Goal: Task Accomplishment & Management: Complete application form

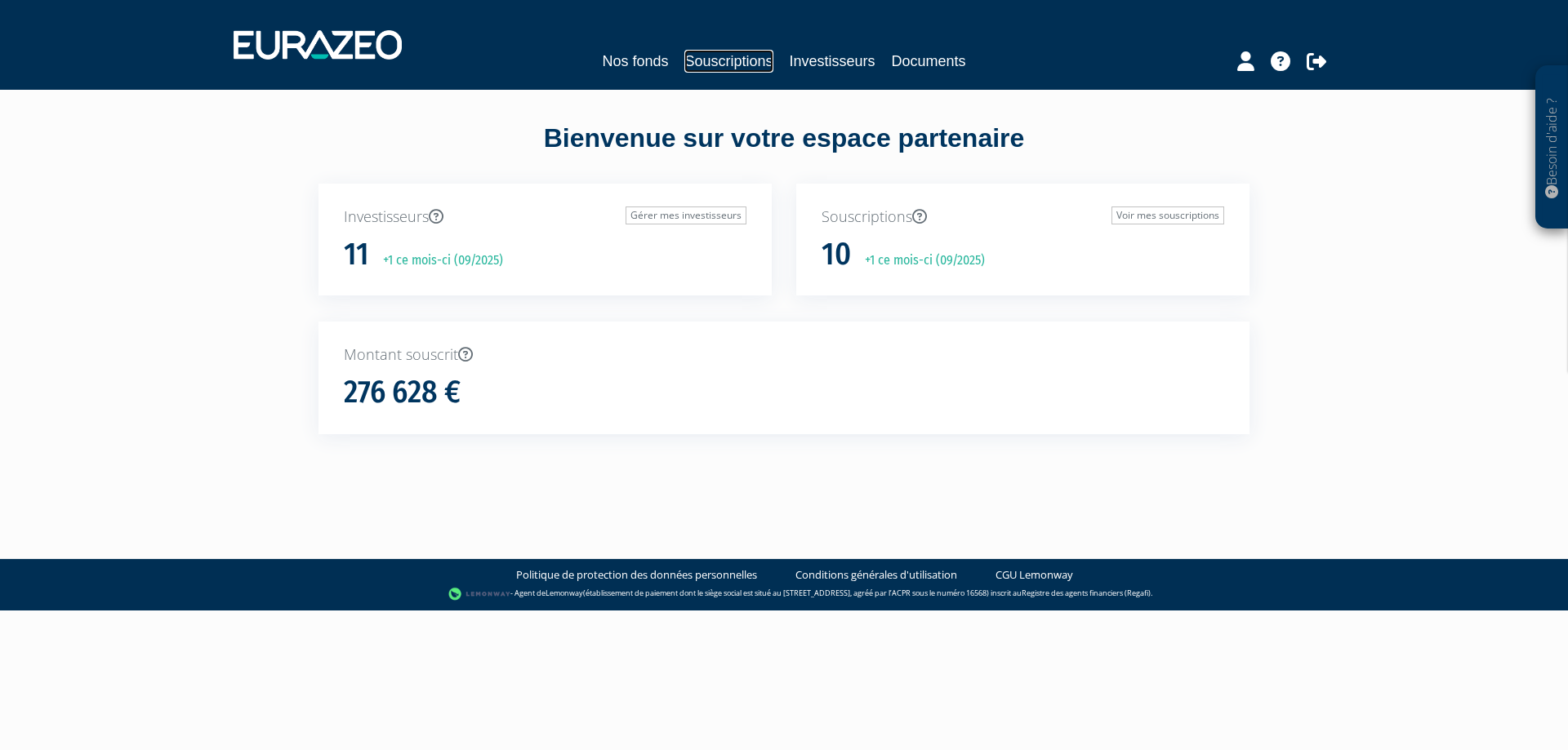
click at [694, 62] on link "Souscriptions" at bounding box center [729, 61] width 88 height 23
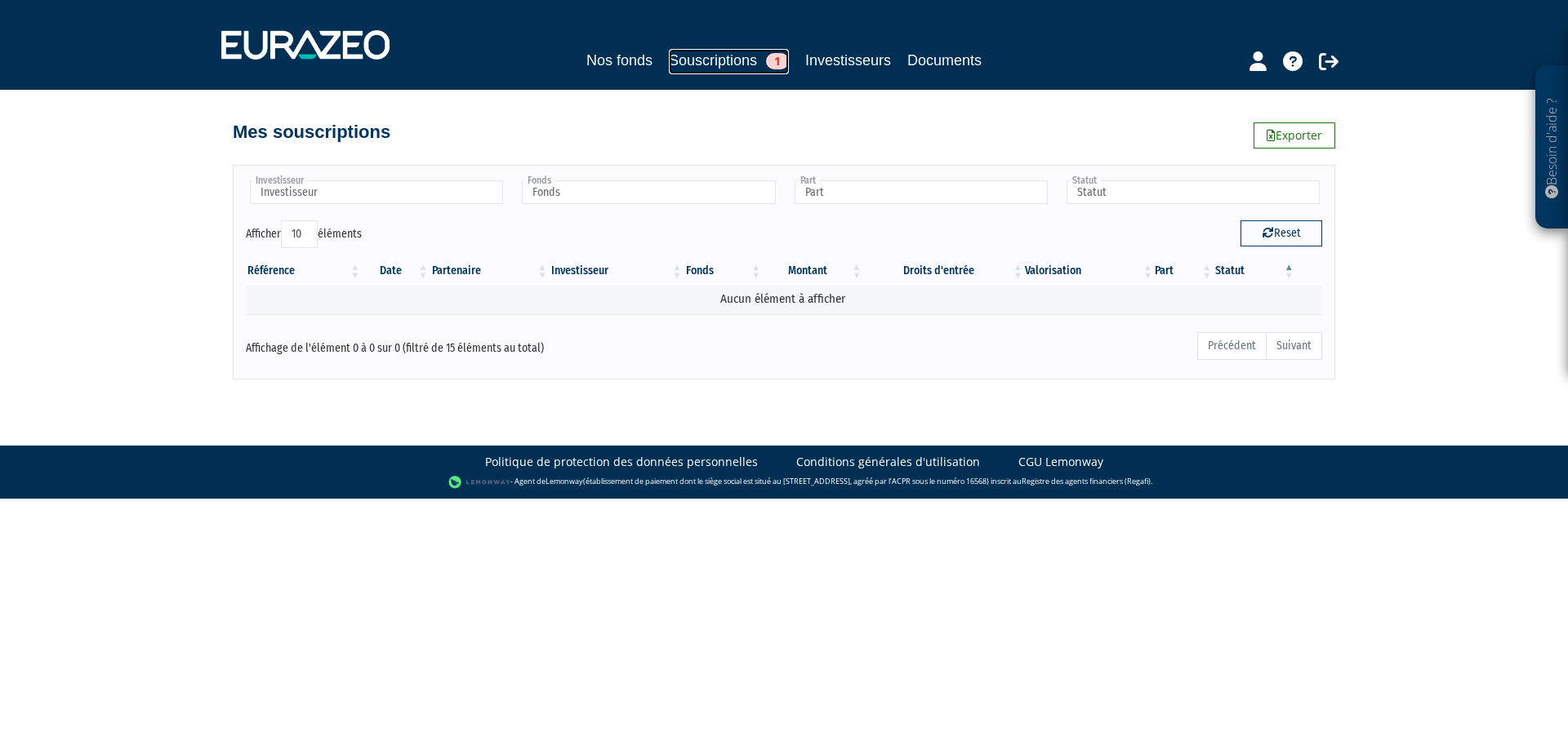
click at [732, 52] on link "Souscriptions 1" at bounding box center [729, 61] width 120 height 25
click at [703, 56] on link "Souscriptions 1" at bounding box center [729, 61] width 120 height 25
click at [432, 196] on input "text" at bounding box center [375, 192] width 253 height 24
type input "watti"
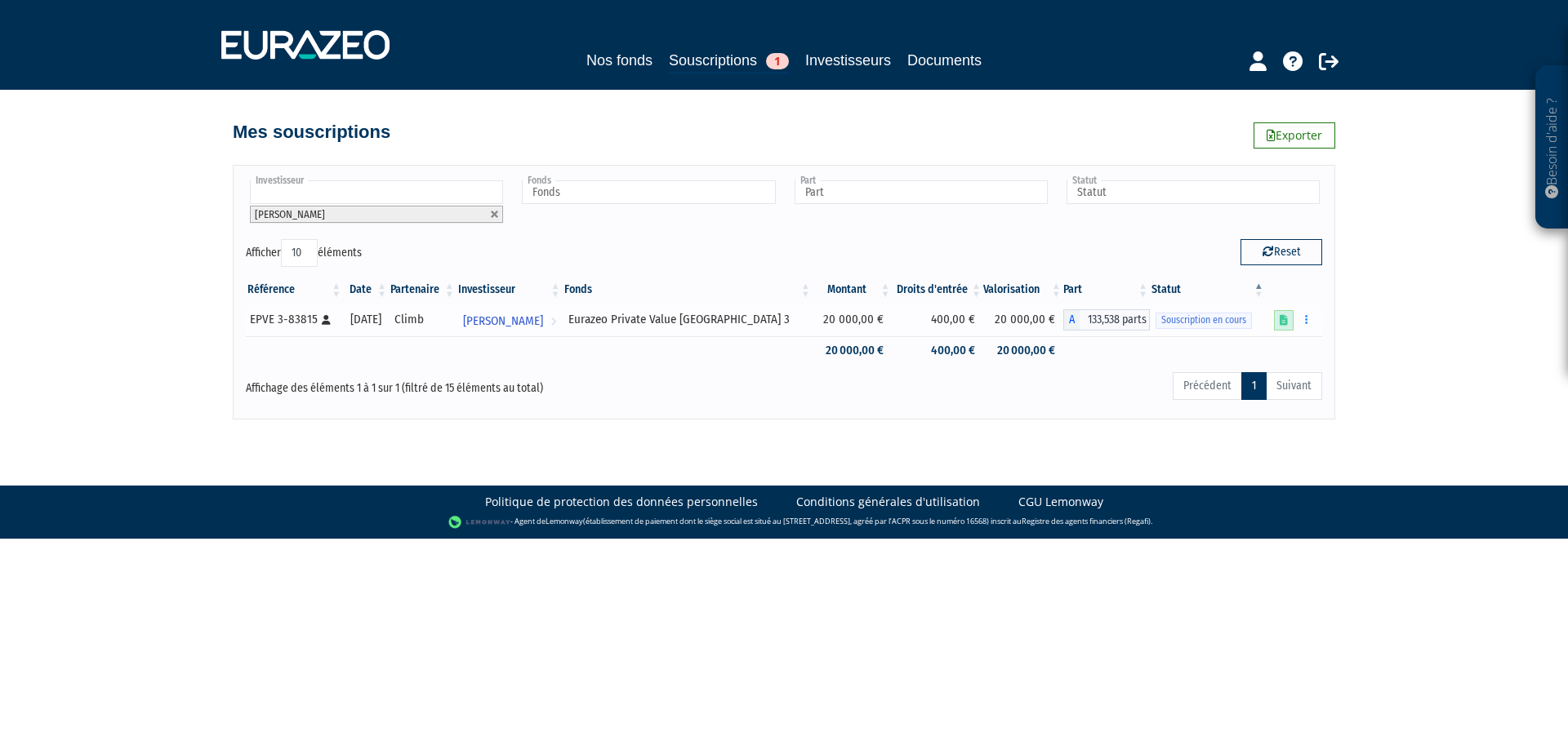
click at [1287, 322] on icon at bounding box center [1283, 320] width 8 height 11
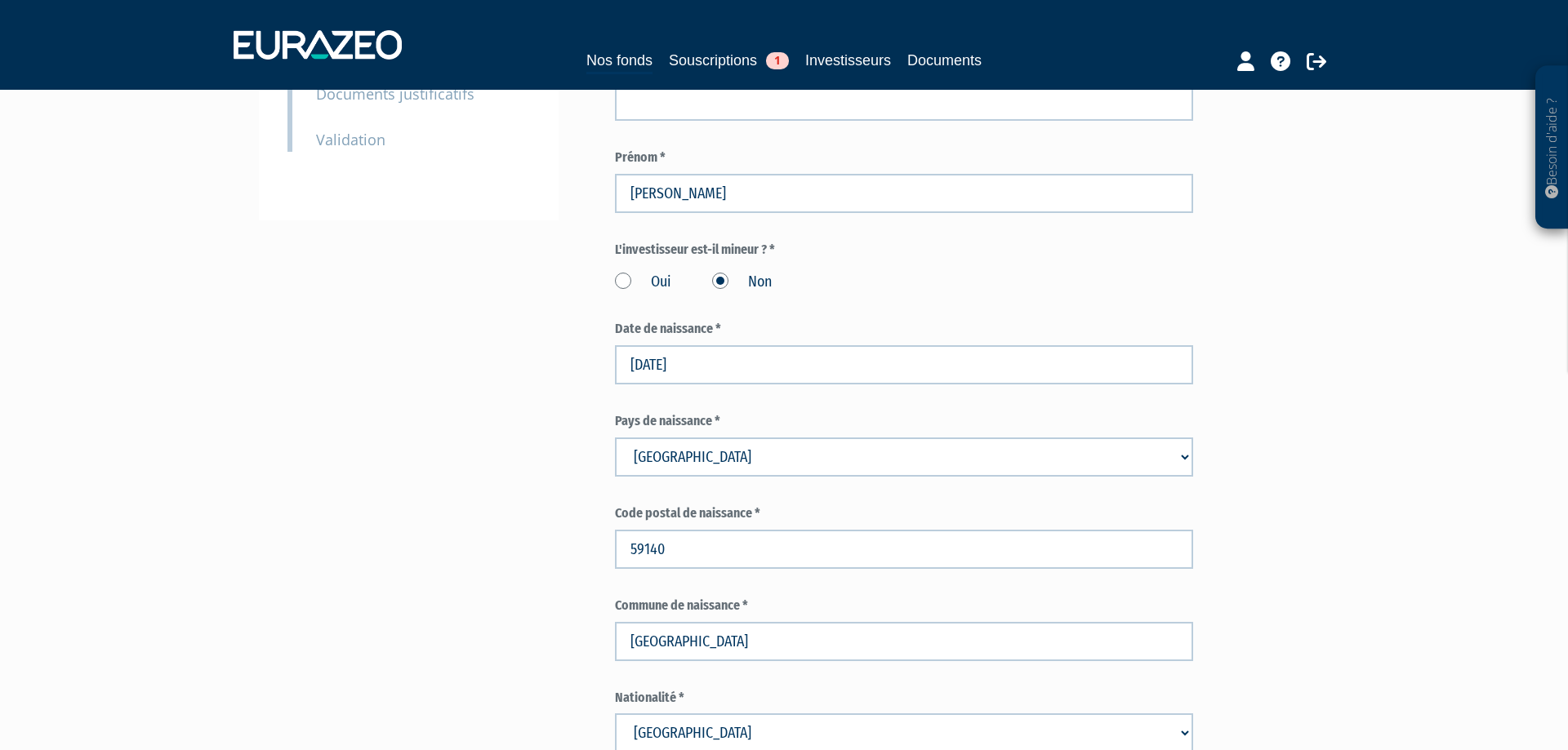
scroll to position [346, 0]
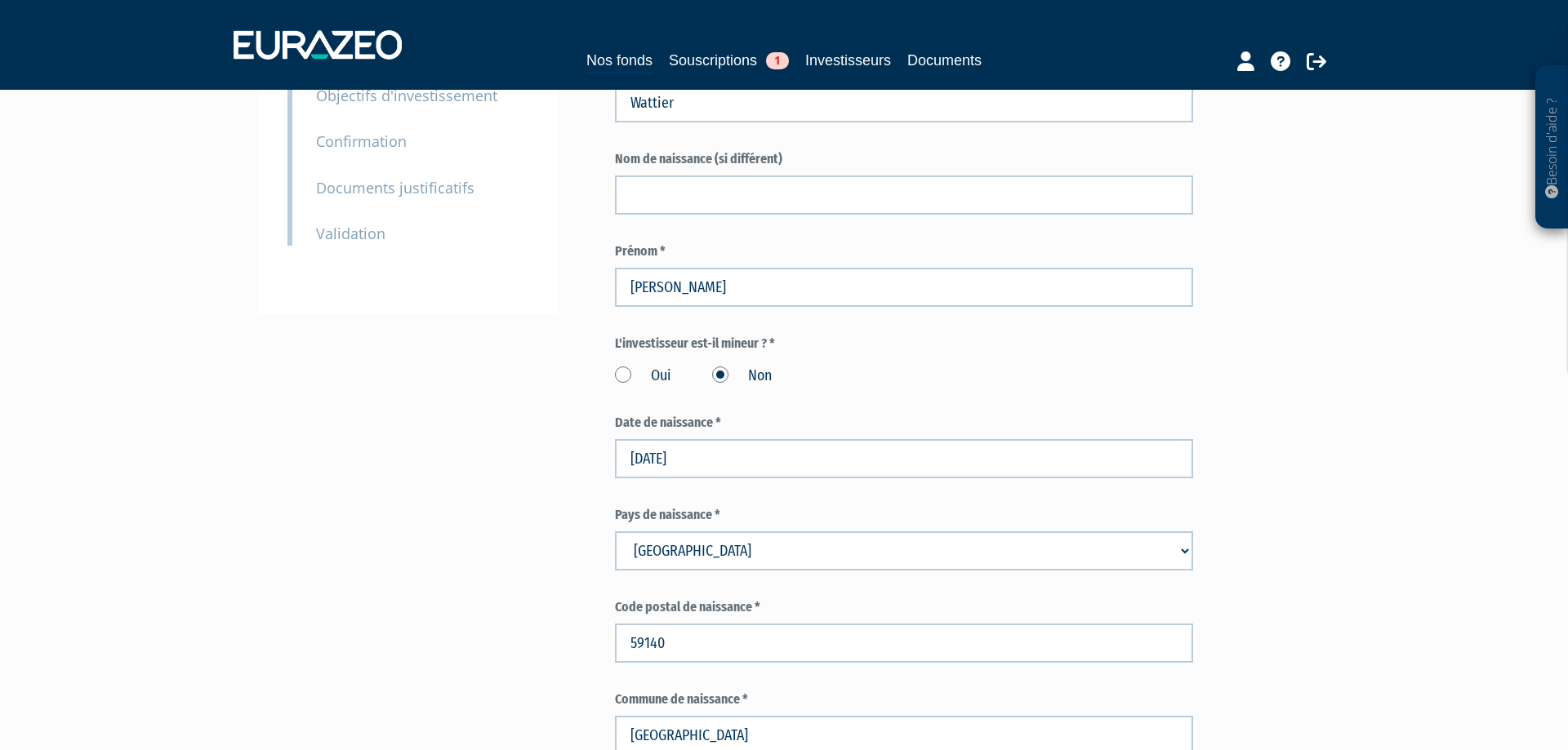
click at [399, 246] on div "Envoyer à l'investisseur 1 Identité 2 Coordonnées bancaires 3 Situation profess…" at bounding box center [408, 49] width 299 height 530
click at [410, 237] on div "9 Validation" at bounding box center [423, 222] width 239 height 47
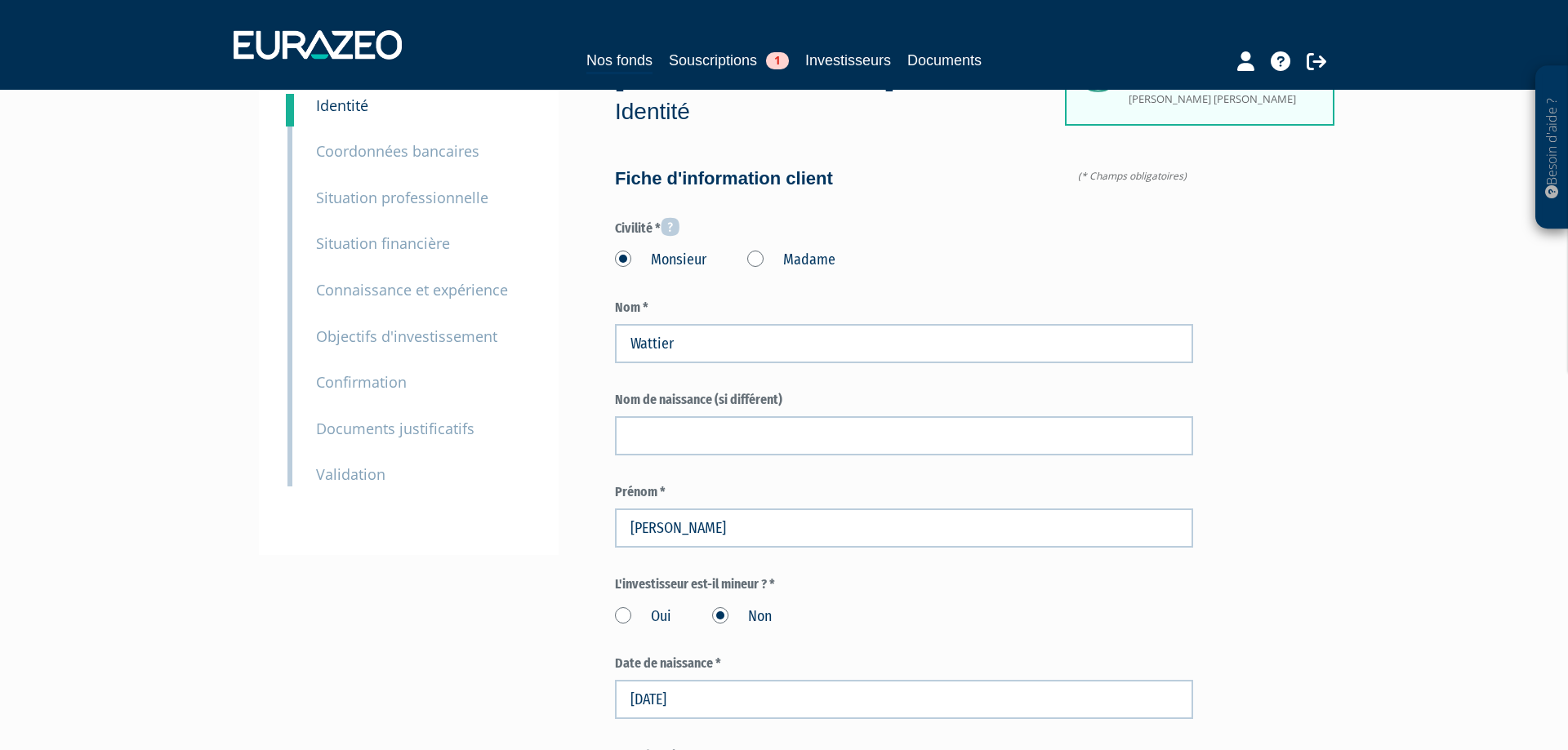
scroll to position [0, 0]
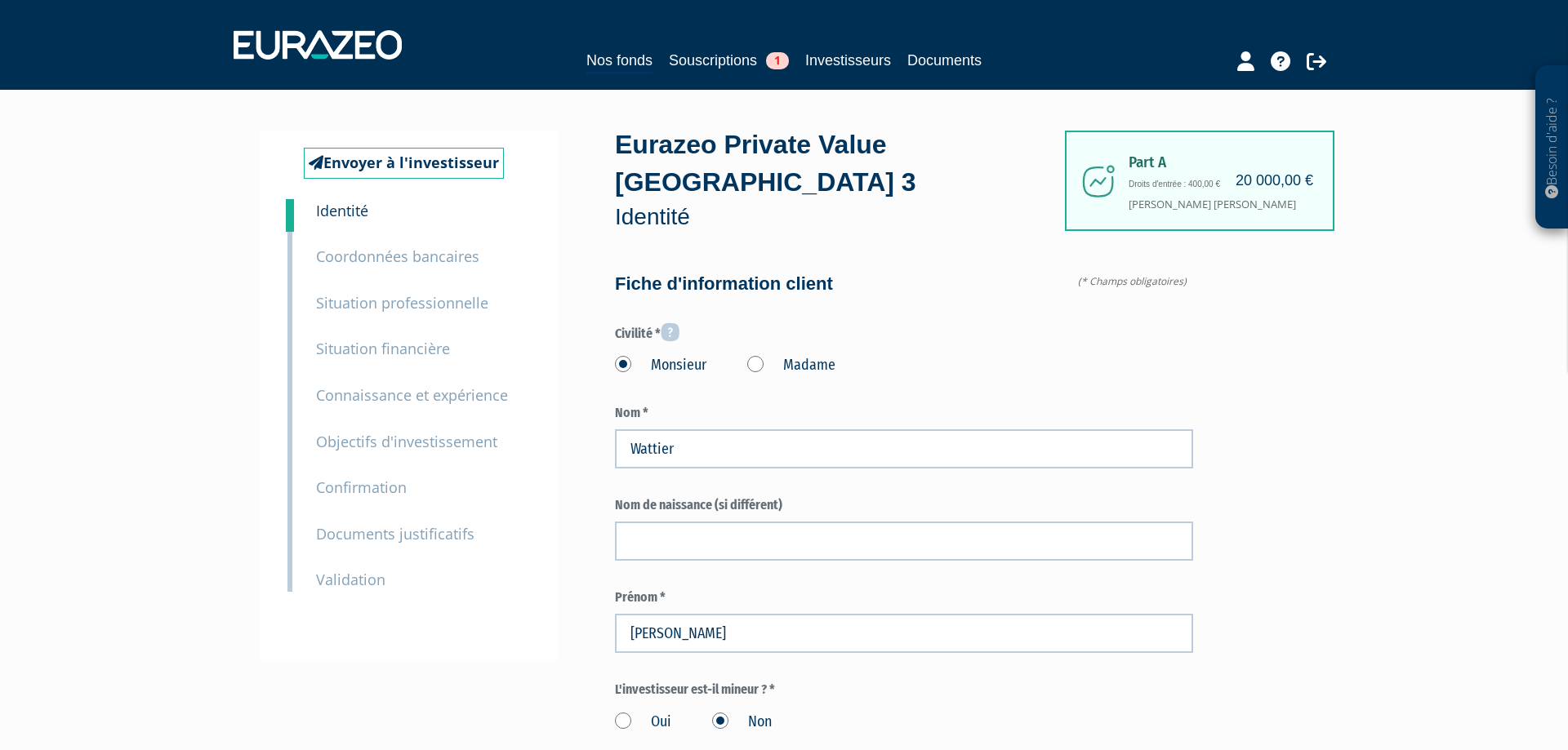
click at [416, 250] on small "Coordonnées bancaires" at bounding box center [398, 257] width 164 height 20
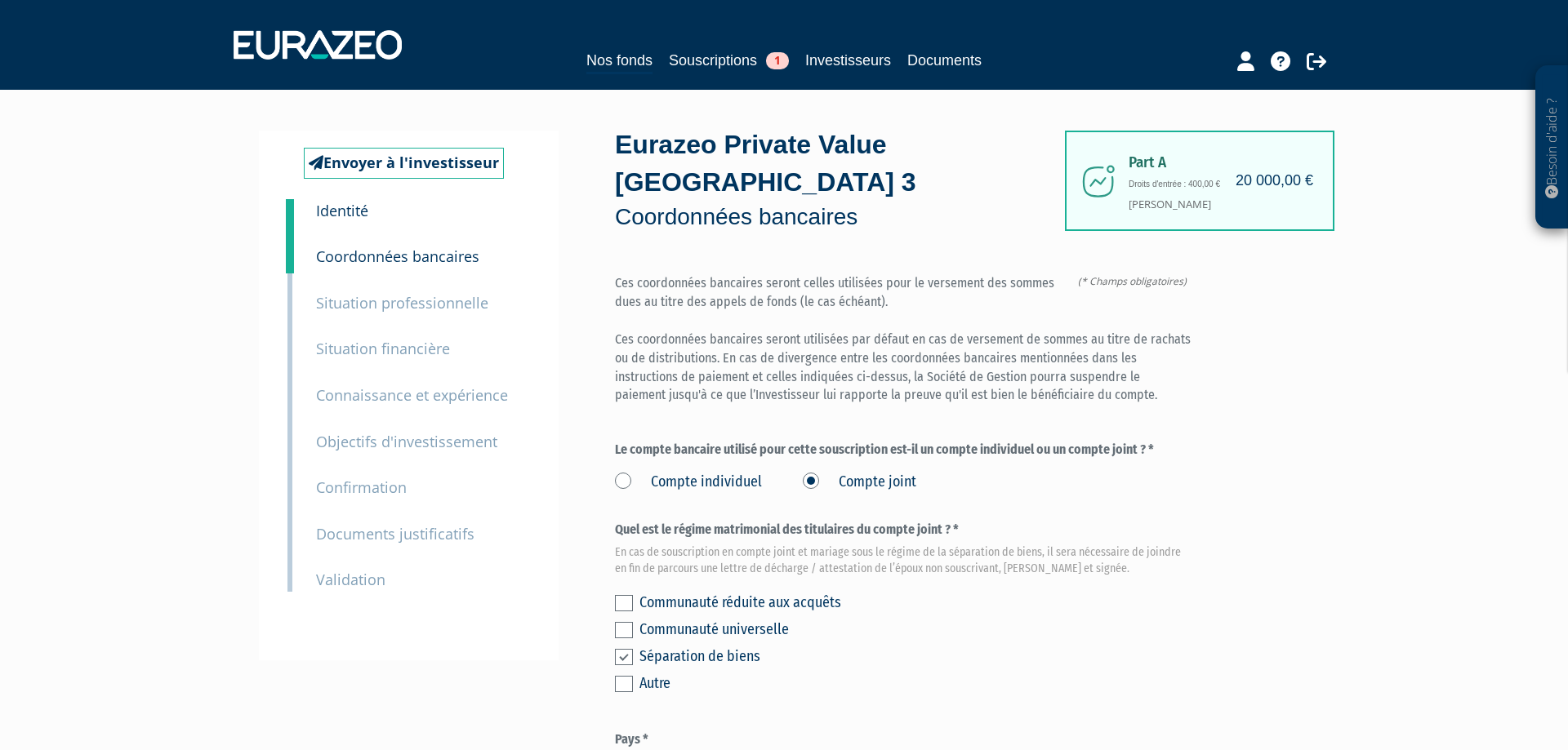
click at [346, 576] on small "Validation" at bounding box center [350, 580] width 70 height 20
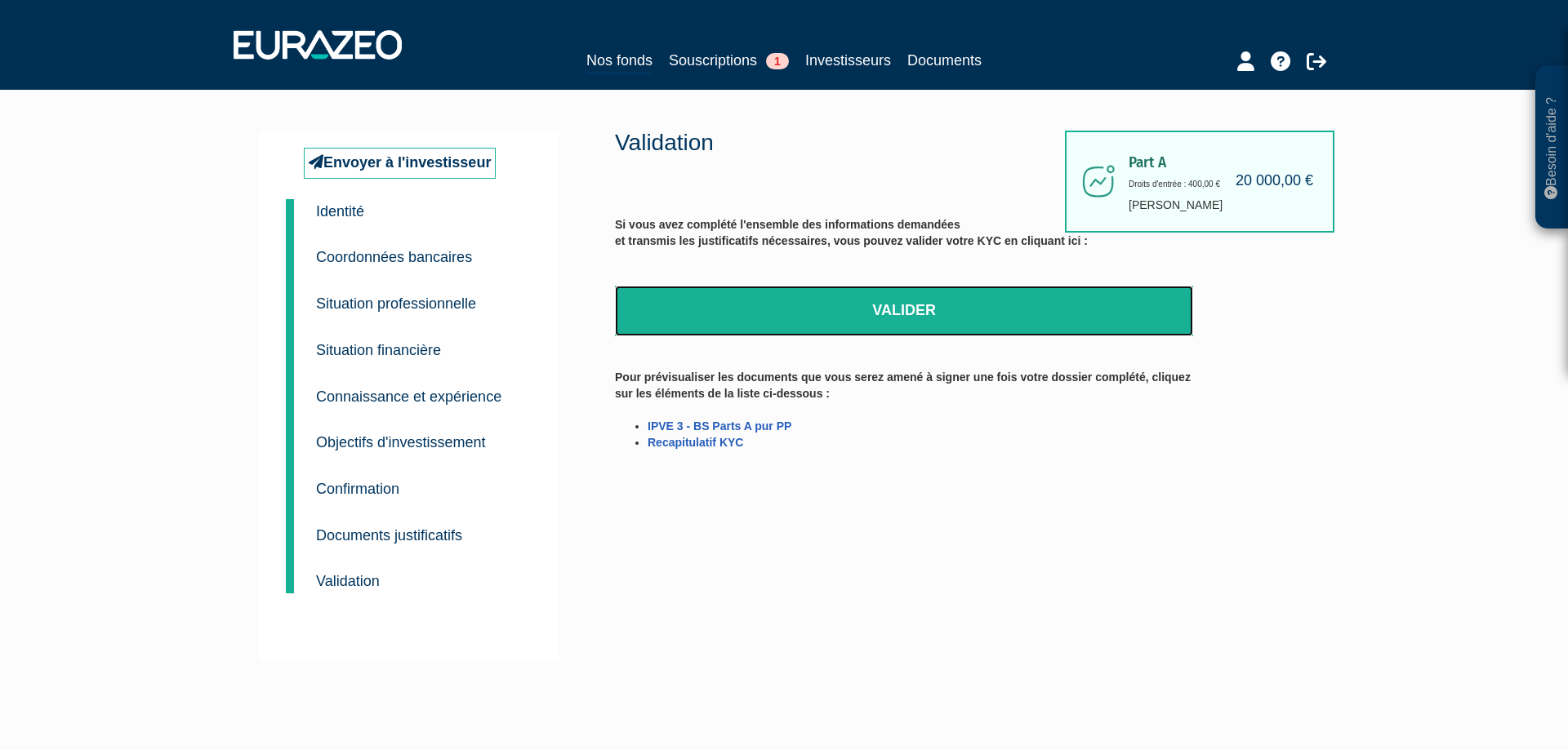
click at [815, 320] on link "Valider" at bounding box center [904, 311] width 578 height 51
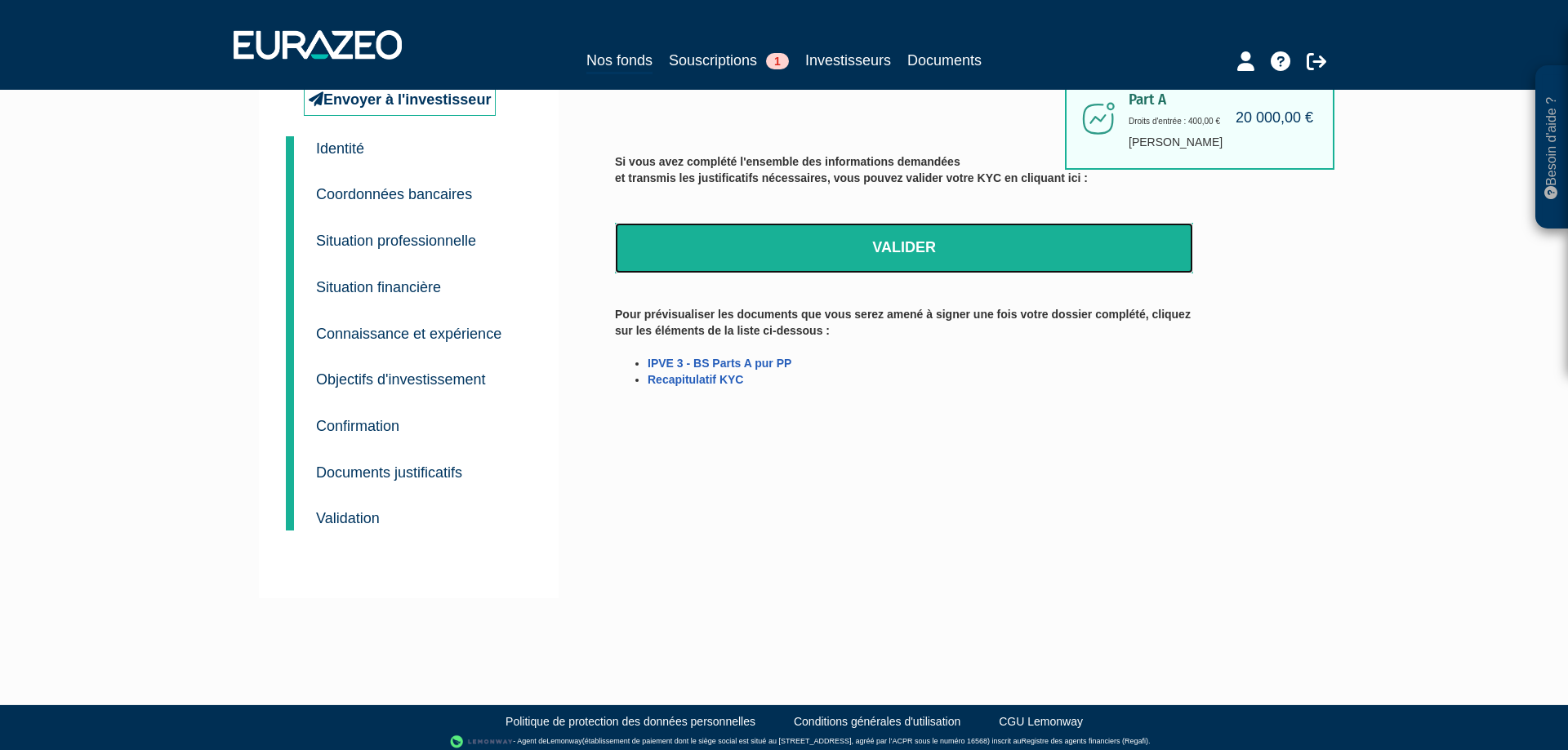
scroll to position [70, 0]
